Goal: Communication & Community: Answer question/provide support

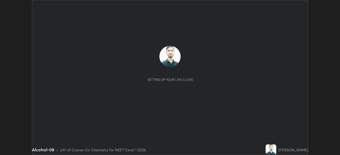
scroll to position [155, 339]
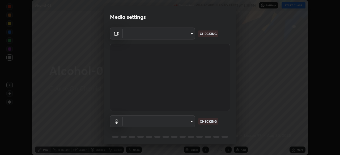
type input "49997c5035a380d1e4bfd67072f4403f37fcfd6159da511fce73e868ba03c42c"
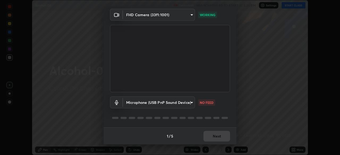
click at [192, 103] on body "Erase all Alcohol-08 Recording WAS SCHEDULED TO START AT 5:35 PM Settings START…" at bounding box center [170, 77] width 340 height 155
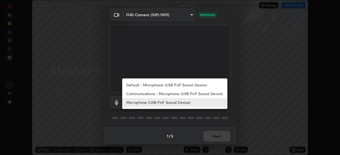
click at [190, 95] on li "Communications - Microphone (USB PnP Sound Device)" at bounding box center [174, 93] width 105 height 9
type input "communications"
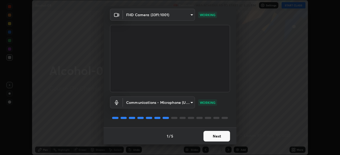
click at [219, 136] on button "Next" at bounding box center [216, 136] width 27 height 11
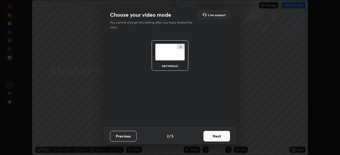
click at [222, 136] on button "Next" at bounding box center [216, 136] width 27 height 11
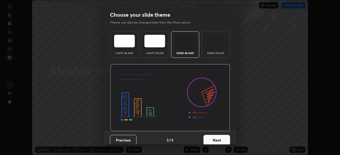
click at [223, 139] on button "Next" at bounding box center [216, 140] width 27 height 11
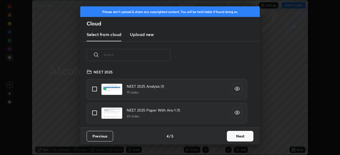
click at [235, 136] on button "Next" at bounding box center [240, 136] width 27 height 11
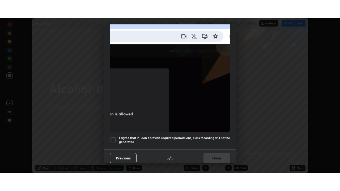
scroll to position [127, 0]
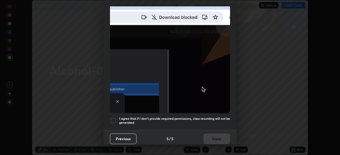
click at [226, 122] on h5 "I agree that if I don't provide required permissions, class recording will not …" at bounding box center [174, 121] width 111 height 8
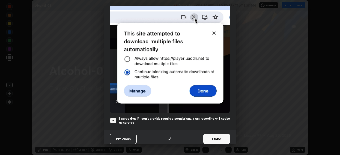
click at [221, 139] on button "Done" at bounding box center [216, 139] width 27 height 11
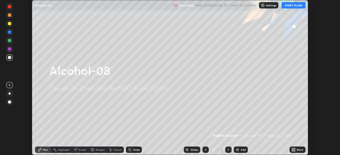
click at [294, 148] on icon at bounding box center [293, 150] width 4 height 4
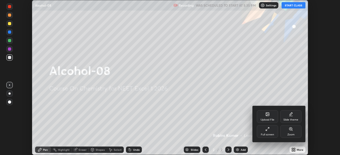
click at [293, 120] on div "Slide theme" at bounding box center [290, 120] width 15 height 3
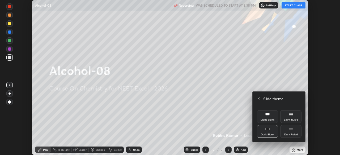
click at [262, 99] on div "Slide theme" at bounding box center [279, 99] width 45 height 6
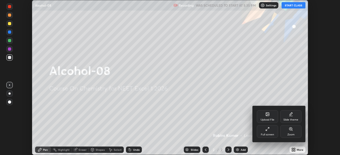
click at [268, 129] on icon at bounding box center [267, 129] width 4 height 4
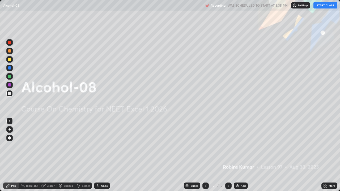
scroll to position [191, 340]
click at [323, 7] on button "START CLASS" at bounding box center [325, 5] width 24 height 6
click at [241, 155] on div "Add" at bounding box center [242, 185] width 5 height 3
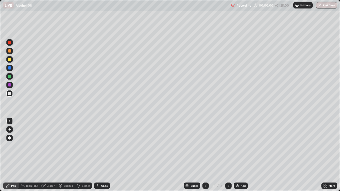
click at [240, 155] on div "Add" at bounding box center [242, 185] width 5 height 3
click at [241, 155] on div "Add" at bounding box center [240, 186] width 14 height 6
click at [240, 155] on div "Add" at bounding box center [242, 185] width 5 height 3
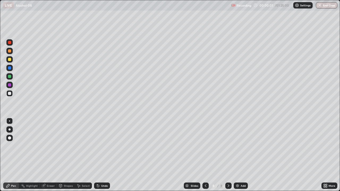
click at [241, 155] on div "Add" at bounding box center [242, 185] width 5 height 3
click at [240, 155] on div "Add" at bounding box center [242, 185] width 5 height 3
click at [241, 155] on div "Add" at bounding box center [242, 185] width 5 height 3
click at [241, 155] on div "Add" at bounding box center [240, 186] width 14 height 6
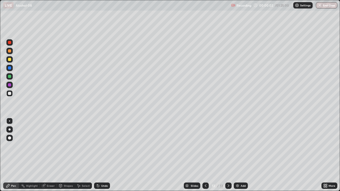
click at [241, 155] on div "Add" at bounding box center [240, 186] width 14 height 6
click at [207, 155] on div at bounding box center [205, 186] width 6 height 6
click at [205, 155] on icon at bounding box center [205, 186] width 4 height 4
click at [205, 155] on icon at bounding box center [206, 185] width 2 height 3
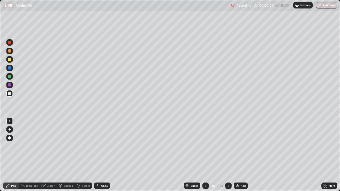
click at [205, 155] on icon at bounding box center [206, 185] width 2 height 3
click at [205, 155] on icon at bounding box center [205, 186] width 4 height 4
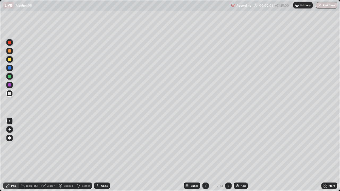
click at [205, 155] on icon at bounding box center [205, 186] width 4 height 4
click at [207, 155] on div at bounding box center [205, 186] width 6 height 6
click at [10, 53] on div at bounding box center [9, 51] width 6 height 6
click at [10, 60] on div at bounding box center [9, 59] width 3 height 3
click at [10, 51] on div at bounding box center [9, 50] width 3 height 3
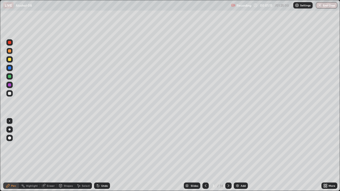
click at [10, 60] on div at bounding box center [9, 59] width 3 height 3
click at [11, 44] on div at bounding box center [9, 42] width 3 height 3
click at [10, 85] on div at bounding box center [9, 84] width 3 height 3
click at [10, 79] on div at bounding box center [9, 76] width 6 height 6
click at [10, 68] on div at bounding box center [9, 67] width 3 height 3
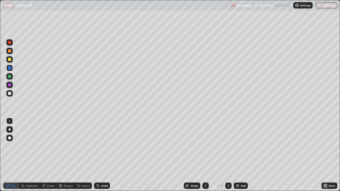
click at [9, 93] on div at bounding box center [9, 93] width 3 height 3
click at [10, 51] on div at bounding box center [9, 50] width 3 height 3
click at [10, 60] on div at bounding box center [9, 59] width 3 height 3
click at [10, 76] on div at bounding box center [9, 76] width 3 height 3
click at [9, 92] on div at bounding box center [9, 93] width 3 height 3
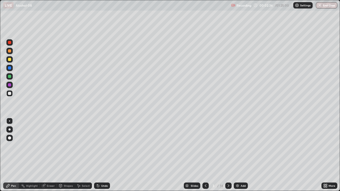
click at [10, 77] on div at bounding box center [9, 76] width 3 height 3
click at [10, 61] on div at bounding box center [9, 59] width 6 height 6
click at [9, 94] on div at bounding box center [9, 93] width 3 height 3
click at [10, 68] on div at bounding box center [9, 67] width 3 height 3
click at [11, 85] on div at bounding box center [9, 84] width 3 height 3
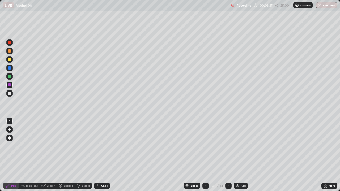
click at [11, 52] on div at bounding box center [9, 50] width 3 height 3
click at [12, 94] on div at bounding box center [9, 93] width 6 height 6
click at [103, 155] on div "Undo" at bounding box center [104, 185] width 7 height 3
click at [10, 68] on div at bounding box center [9, 67] width 3 height 3
click at [10, 93] on div at bounding box center [9, 93] width 3 height 3
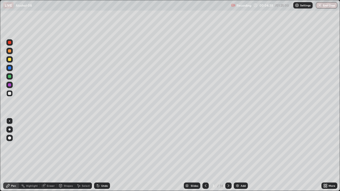
click at [11, 61] on div at bounding box center [9, 59] width 6 height 6
click at [12, 68] on div at bounding box center [9, 68] width 6 height 6
click at [9, 51] on div at bounding box center [9, 50] width 3 height 3
click at [9, 60] on div at bounding box center [9, 59] width 3 height 3
click at [29, 155] on div "Highlight" at bounding box center [29, 186] width 21 height 6
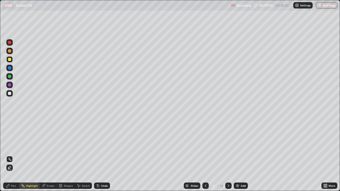
click at [10, 52] on div at bounding box center [9, 50] width 3 height 3
click at [16, 155] on div "Pen" at bounding box center [11, 186] width 16 height 6
click at [11, 93] on div at bounding box center [9, 93] width 6 height 6
click at [228, 155] on icon at bounding box center [228, 186] width 4 height 4
click at [10, 51] on div at bounding box center [9, 50] width 3 height 3
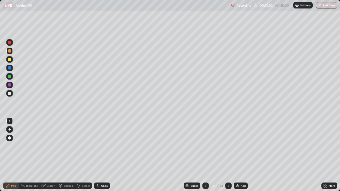
click at [10, 94] on div at bounding box center [9, 93] width 3 height 3
click at [10, 76] on div at bounding box center [9, 76] width 3 height 3
click at [10, 68] on div at bounding box center [9, 67] width 3 height 3
click at [11, 75] on div at bounding box center [9, 76] width 3 height 3
click at [10, 59] on div at bounding box center [9, 59] width 3 height 3
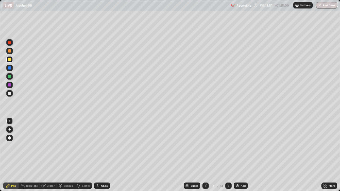
click at [10, 93] on div at bounding box center [9, 93] width 3 height 3
click at [102, 155] on div "Undo" at bounding box center [104, 185] width 7 height 3
click at [103, 155] on div "Undo" at bounding box center [102, 186] width 16 height 6
click at [10, 61] on div at bounding box center [9, 59] width 3 height 3
click at [10, 85] on div at bounding box center [9, 84] width 3 height 3
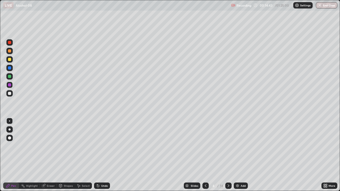
click at [11, 93] on div at bounding box center [9, 93] width 3 height 3
click at [11, 68] on div at bounding box center [9, 67] width 3 height 3
click at [11, 51] on div at bounding box center [9, 51] width 6 height 6
click at [228, 155] on icon at bounding box center [228, 185] width 2 height 3
click at [11, 59] on div at bounding box center [9, 59] width 6 height 6
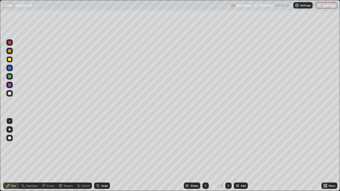
click at [10, 68] on div at bounding box center [9, 67] width 3 height 3
click at [10, 77] on div at bounding box center [9, 76] width 3 height 3
click at [10, 93] on div at bounding box center [9, 93] width 3 height 3
click at [10, 60] on div at bounding box center [9, 59] width 3 height 3
click at [7, 93] on div at bounding box center [9, 93] width 6 height 6
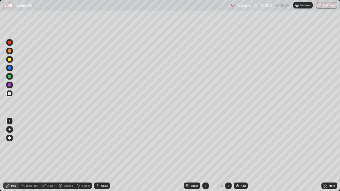
click at [11, 78] on div at bounding box center [9, 76] width 6 height 6
click at [11, 60] on div at bounding box center [9, 59] width 3 height 3
click at [226, 155] on div at bounding box center [228, 186] width 6 height 6
click at [10, 76] on div at bounding box center [9, 76] width 3 height 3
click at [9, 93] on div at bounding box center [9, 93] width 3 height 3
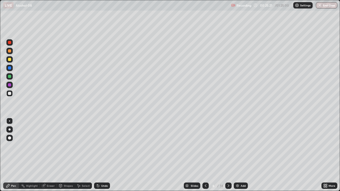
click at [10, 68] on div at bounding box center [9, 67] width 3 height 3
click at [9, 50] on div at bounding box center [9, 50] width 3 height 3
click at [12, 44] on div at bounding box center [9, 42] width 6 height 6
click at [11, 94] on div at bounding box center [9, 93] width 6 height 6
click at [12, 77] on div at bounding box center [9, 76] width 6 height 6
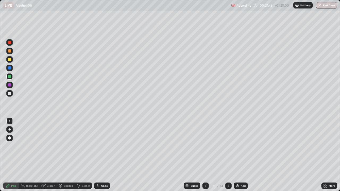
click at [10, 94] on div at bounding box center [9, 93] width 3 height 3
click at [33, 155] on div "Highlight" at bounding box center [32, 185] width 12 height 3
click at [10, 88] on div at bounding box center [9, 85] width 6 height 6
click at [226, 155] on icon at bounding box center [228, 186] width 4 height 4
click at [15, 155] on div "Pen" at bounding box center [13, 185] width 5 height 3
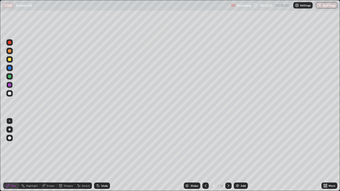
click at [9, 77] on div at bounding box center [9, 76] width 3 height 3
click at [10, 94] on div at bounding box center [9, 93] width 3 height 3
click at [11, 76] on div at bounding box center [9, 76] width 6 height 6
click at [11, 52] on div at bounding box center [9, 50] width 3 height 3
click at [10, 93] on div at bounding box center [9, 93] width 3 height 3
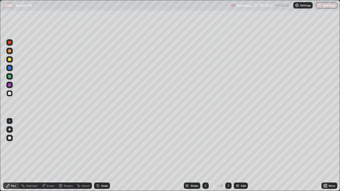
click at [11, 68] on div at bounding box center [9, 67] width 3 height 3
click at [12, 94] on div at bounding box center [9, 93] width 6 height 6
click at [11, 44] on div at bounding box center [9, 42] width 6 height 6
click at [10, 77] on div at bounding box center [9, 76] width 3 height 3
click at [100, 155] on div "Undo" at bounding box center [102, 186] width 16 height 6
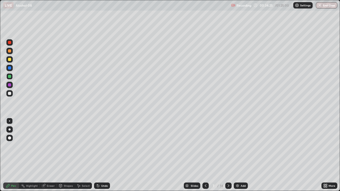
click at [100, 155] on div "Undo" at bounding box center [102, 186] width 16 height 6
click at [99, 155] on div "Undo" at bounding box center [102, 186] width 16 height 6
click at [10, 93] on div at bounding box center [9, 93] width 3 height 3
click at [10, 86] on div at bounding box center [9, 84] width 3 height 3
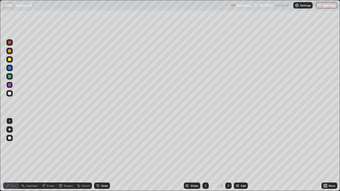
click at [10, 93] on div at bounding box center [9, 93] width 3 height 3
click at [12, 68] on div at bounding box center [9, 68] width 6 height 6
click at [10, 93] on div at bounding box center [9, 93] width 3 height 3
click at [12, 60] on div at bounding box center [9, 59] width 6 height 6
click at [10, 42] on div at bounding box center [9, 42] width 3 height 3
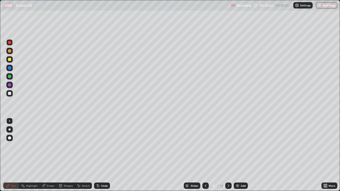
click at [11, 67] on div at bounding box center [9, 68] width 6 height 6
click at [11, 60] on div at bounding box center [9, 59] width 6 height 6
click at [11, 92] on div at bounding box center [9, 93] width 6 height 6
click at [11, 62] on div at bounding box center [9, 59] width 6 height 6
click at [10, 85] on div at bounding box center [9, 84] width 3 height 3
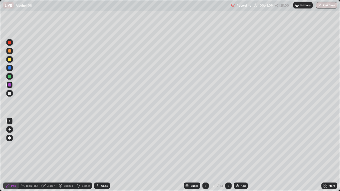
click at [225, 155] on div at bounding box center [228, 186] width 6 height 6
click at [10, 53] on div at bounding box center [9, 51] width 6 height 6
click at [11, 60] on div at bounding box center [9, 59] width 6 height 6
click at [9, 94] on div at bounding box center [9, 93] width 3 height 3
click at [11, 85] on div at bounding box center [9, 84] width 3 height 3
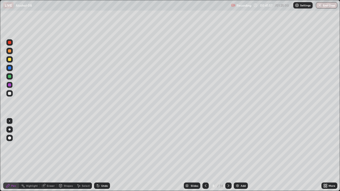
click at [10, 93] on div at bounding box center [9, 93] width 3 height 3
click at [10, 69] on div at bounding box center [9, 67] width 3 height 3
click at [10, 59] on div at bounding box center [9, 59] width 3 height 3
click at [10, 43] on div at bounding box center [9, 42] width 3 height 3
click at [99, 155] on div "Undo" at bounding box center [101, 185] width 18 height 11
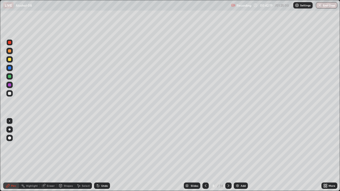
click at [10, 94] on div at bounding box center [9, 93] width 3 height 3
click at [11, 77] on div at bounding box center [9, 76] width 3 height 3
click at [9, 86] on div at bounding box center [9, 84] width 3 height 3
click at [10, 52] on div at bounding box center [9, 50] width 3 height 3
click at [202, 155] on div at bounding box center [205, 186] width 6 height 6
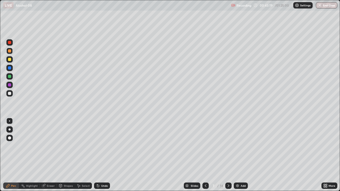
click at [228, 155] on icon at bounding box center [228, 186] width 4 height 4
click at [10, 60] on div at bounding box center [9, 59] width 3 height 3
click at [9, 96] on div at bounding box center [9, 93] width 6 height 6
click at [10, 69] on div at bounding box center [9, 67] width 3 height 3
click at [11, 79] on div at bounding box center [9, 76] width 6 height 6
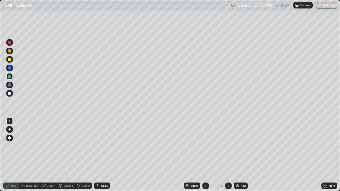
click at [10, 59] on div at bounding box center [9, 59] width 3 height 3
click at [10, 85] on div at bounding box center [9, 84] width 3 height 3
click at [12, 44] on div at bounding box center [9, 42] width 6 height 6
click at [11, 93] on div at bounding box center [9, 93] width 6 height 6
click at [11, 84] on div at bounding box center [9, 85] width 6 height 6
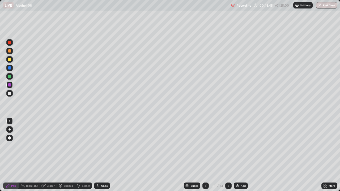
click at [228, 155] on icon at bounding box center [228, 186] width 4 height 4
click at [11, 51] on div at bounding box center [9, 50] width 3 height 3
click at [10, 93] on div at bounding box center [9, 93] width 3 height 3
click at [9, 86] on div at bounding box center [9, 84] width 3 height 3
click at [10, 76] on div at bounding box center [9, 76] width 3 height 3
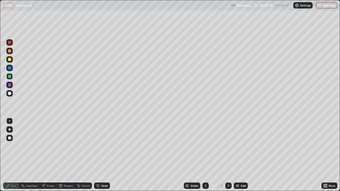
click at [11, 59] on div at bounding box center [9, 59] width 3 height 3
click at [12, 92] on div at bounding box center [9, 93] width 6 height 6
click at [12, 94] on div at bounding box center [9, 93] width 6 height 6
click at [10, 68] on div at bounding box center [9, 67] width 3 height 3
click at [11, 51] on div at bounding box center [9, 51] width 6 height 6
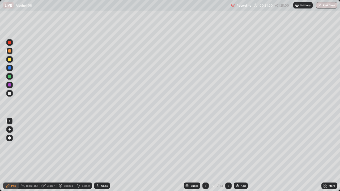
click at [9, 77] on div at bounding box center [9, 76] width 3 height 3
click at [10, 61] on div at bounding box center [9, 59] width 3 height 3
click at [11, 93] on div at bounding box center [9, 93] width 6 height 6
click at [11, 70] on div at bounding box center [9, 68] width 6 height 6
click at [10, 51] on div at bounding box center [9, 50] width 3 height 3
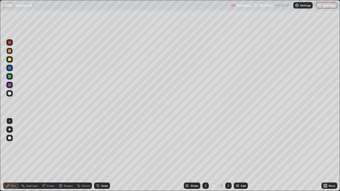
click at [9, 85] on div at bounding box center [9, 84] width 3 height 3
click at [227, 155] on icon at bounding box center [228, 186] width 4 height 4
click at [10, 52] on div at bounding box center [9, 50] width 3 height 3
click at [10, 77] on div at bounding box center [9, 76] width 3 height 3
click at [97, 155] on icon at bounding box center [97, 184] width 1 height 1
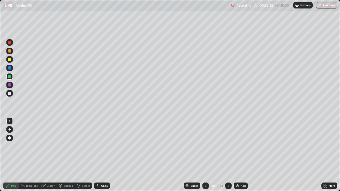
click at [98, 155] on icon at bounding box center [98, 186] width 4 height 4
click at [98, 155] on div "Undo" at bounding box center [102, 186] width 16 height 6
click at [97, 155] on icon at bounding box center [97, 184] width 1 height 1
click at [10, 60] on div at bounding box center [9, 59] width 3 height 3
click at [10, 94] on div at bounding box center [9, 93] width 3 height 3
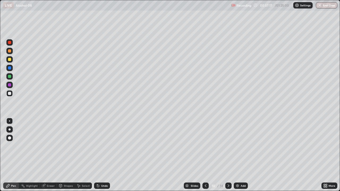
click at [11, 86] on div at bounding box center [9, 84] width 3 height 3
click at [10, 93] on div at bounding box center [9, 93] width 3 height 3
click at [10, 52] on div at bounding box center [9, 50] width 3 height 3
click at [228, 155] on icon at bounding box center [228, 186] width 4 height 4
click at [9, 62] on div at bounding box center [9, 59] width 6 height 6
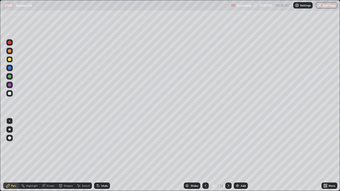
click at [12, 94] on div at bounding box center [9, 93] width 6 height 6
click at [106, 155] on div "Undo" at bounding box center [102, 186] width 16 height 6
click at [99, 155] on div "Undo" at bounding box center [102, 186] width 16 height 6
click at [99, 155] on icon at bounding box center [98, 186] width 4 height 4
click at [324, 7] on button "End Class" at bounding box center [325, 5] width 21 height 6
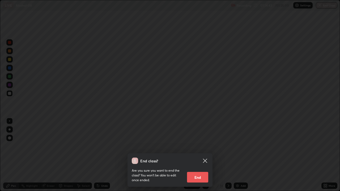
click at [201, 155] on button "End" at bounding box center [197, 177] width 21 height 11
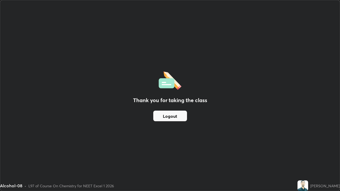
click at [175, 115] on button "Logout" at bounding box center [170, 116] width 34 height 11
